Goal: Check status: Check status

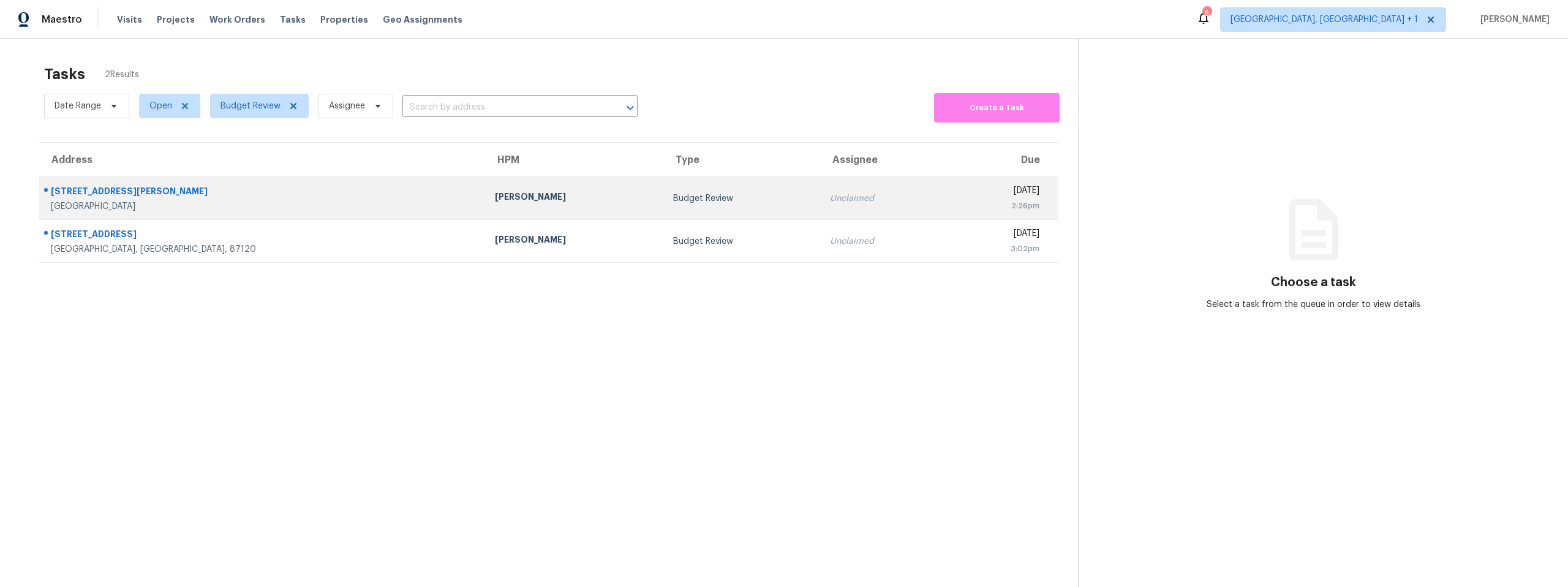
click at [495, 201] on div "[PERSON_NAME]" at bounding box center [574, 198] width 158 height 16
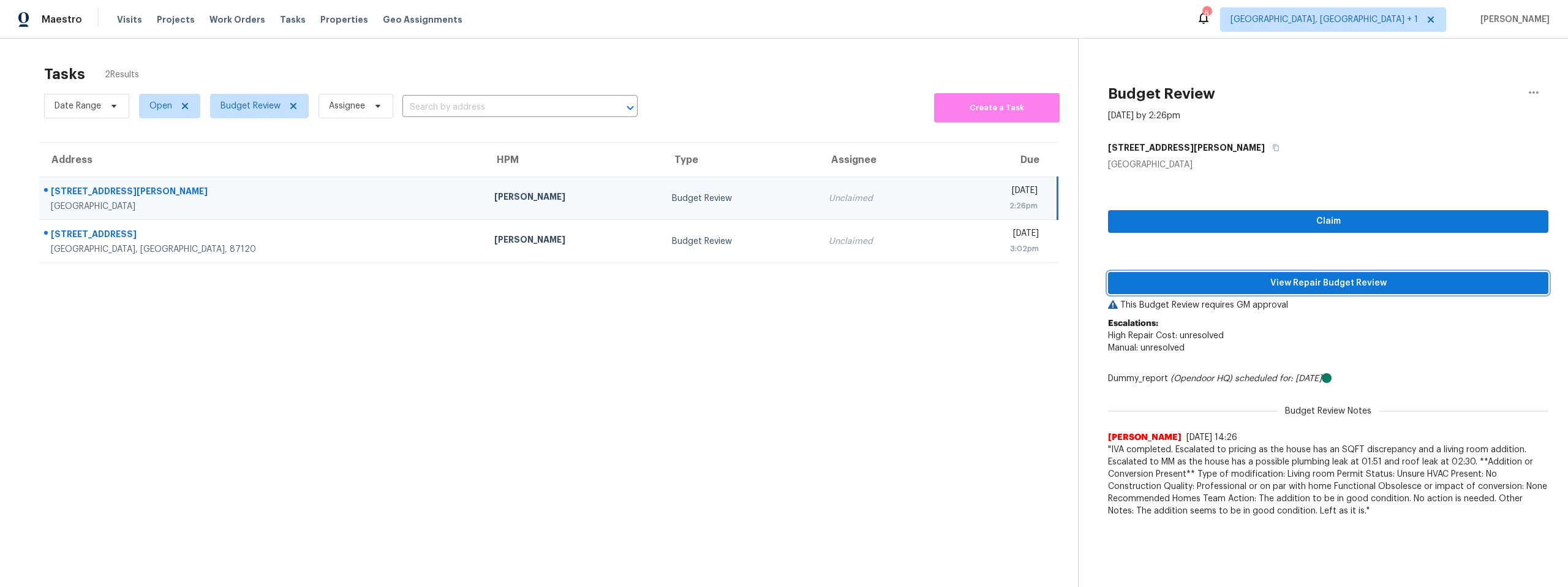
click at [1319, 283] on span "View Repair Budget Review" at bounding box center [1328, 283] width 421 height 16
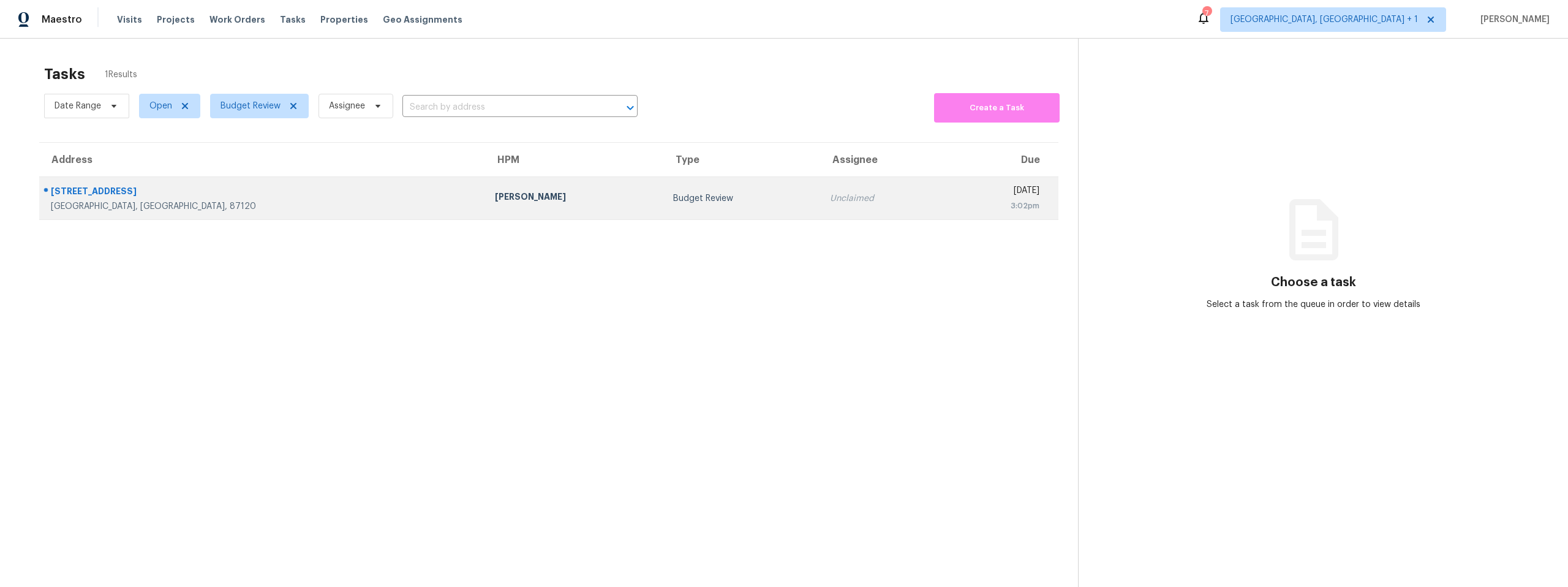
click at [495, 194] on div "[PERSON_NAME]" at bounding box center [574, 198] width 158 height 16
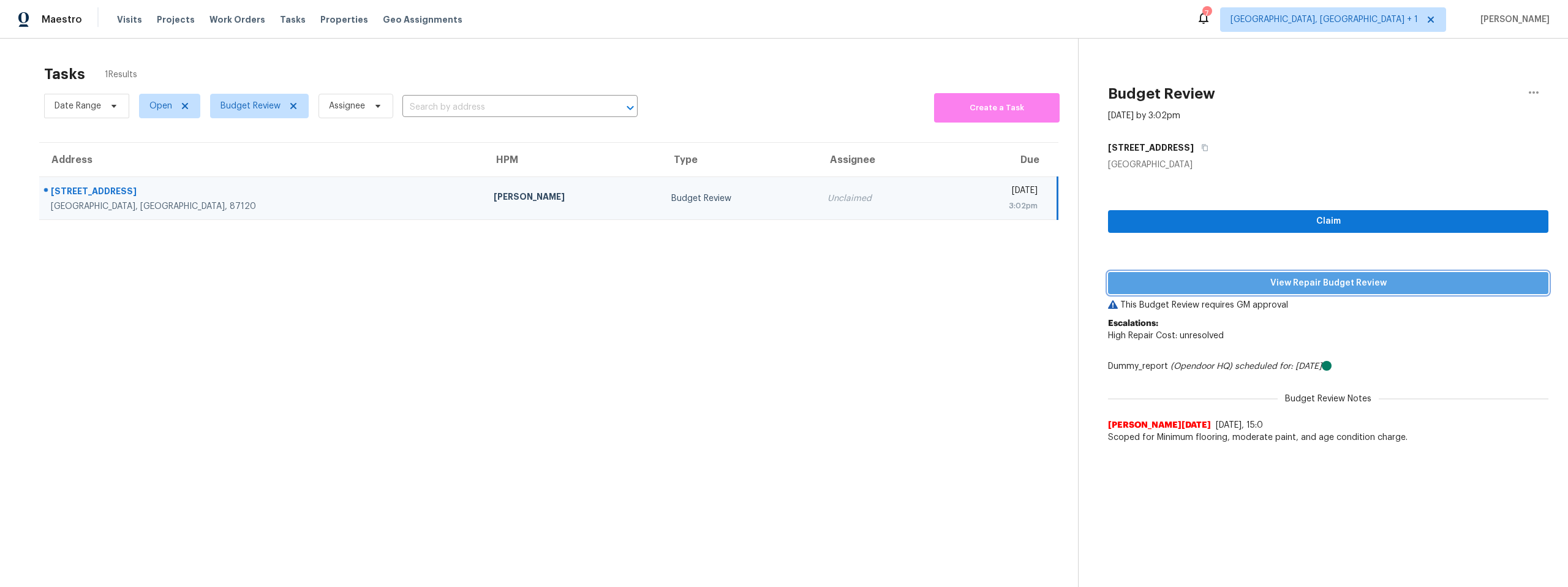
click at [1257, 279] on span "View Repair Budget Review" at bounding box center [1328, 283] width 421 height 16
